Goal: Use online tool/utility

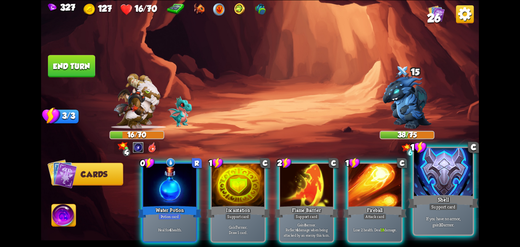
click at [421, 179] on div at bounding box center [443, 172] width 59 height 50
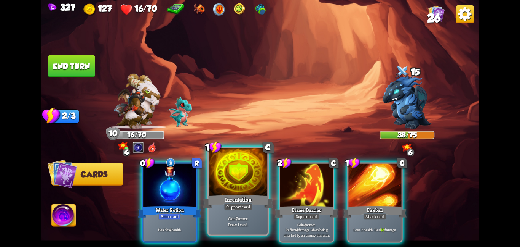
click at [237, 181] on div at bounding box center [238, 172] width 59 height 50
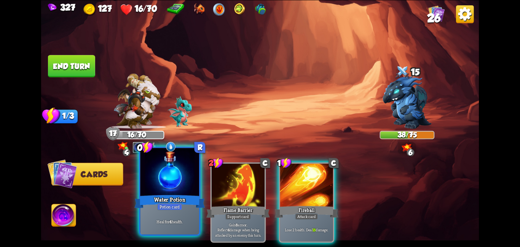
click at [152, 181] on div at bounding box center [169, 172] width 59 height 50
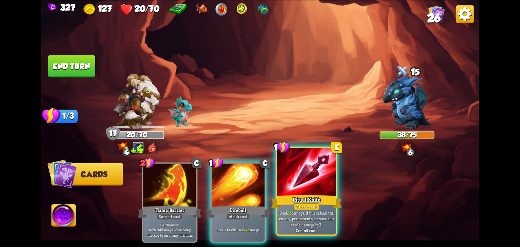
click at [297, 186] on div at bounding box center [306, 172] width 59 height 50
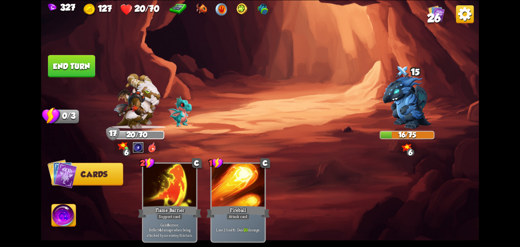
click at [74, 64] on button "End turn" at bounding box center [71, 66] width 47 height 22
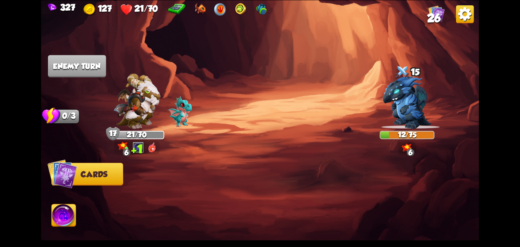
click at [439, 21] on span "26" at bounding box center [435, 17] width 14 height 13
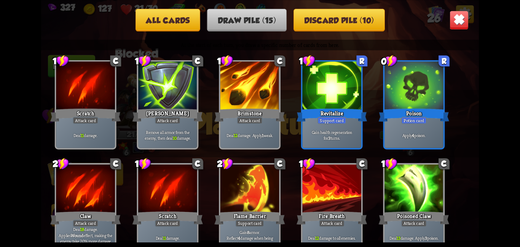
click at [456, 19] on img at bounding box center [459, 19] width 19 height 19
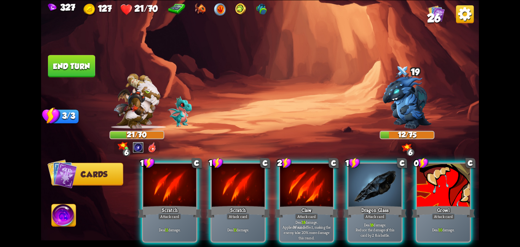
click at [438, 15] on span "26" at bounding box center [435, 17] width 14 height 13
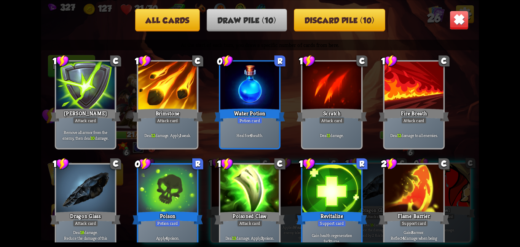
click at [456, 19] on img at bounding box center [459, 19] width 19 height 19
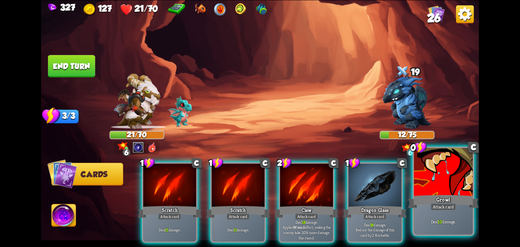
click at [437, 177] on div at bounding box center [443, 172] width 59 height 50
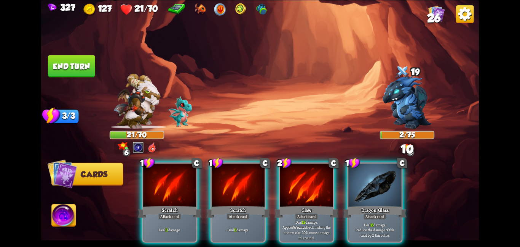
click at [82, 74] on button "End turn" at bounding box center [71, 66] width 47 height 22
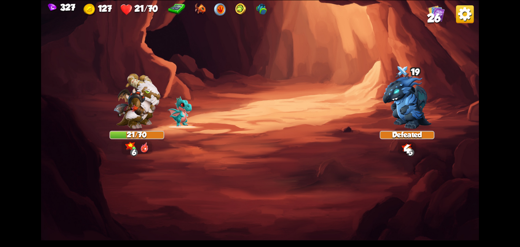
click at [64, 217] on img at bounding box center [260, 123] width 438 height 247
